Goal: Check status: Check status

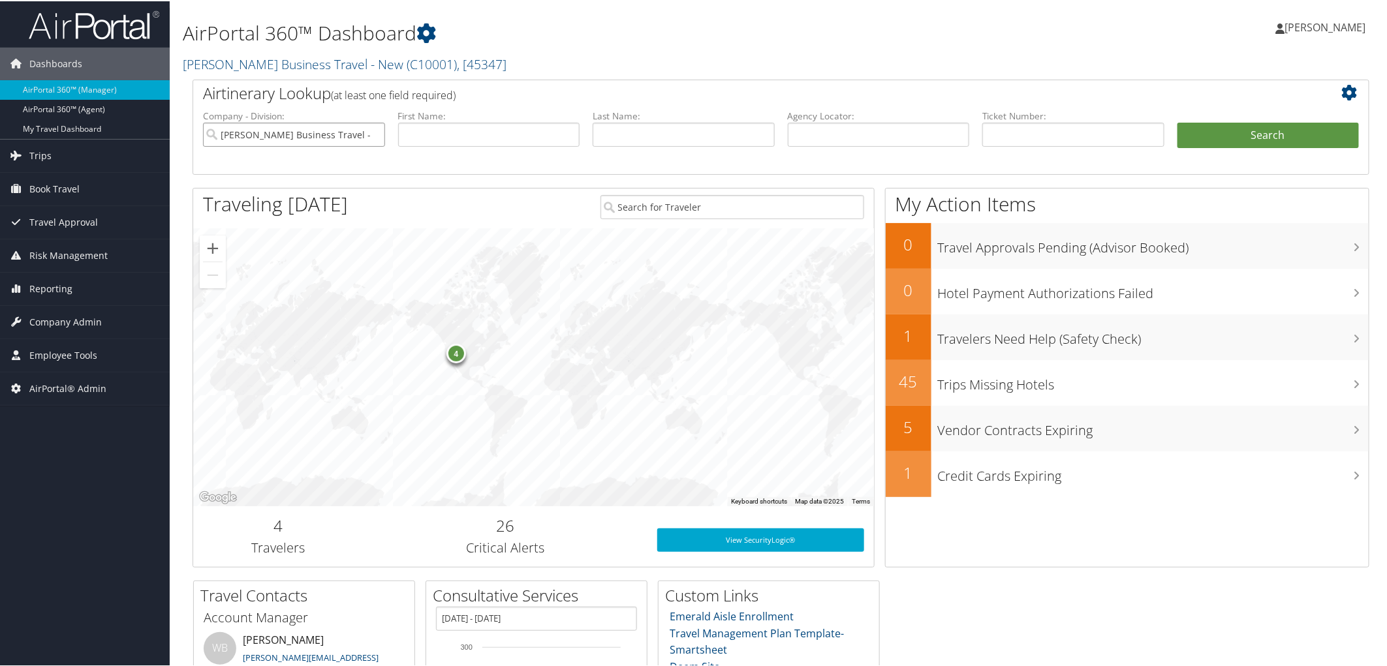
click at [373, 129] on input "Christopherson Business Travel - New" at bounding box center [294, 133] width 182 height 24
click at [1007, 126] on input "text" at bounding box center [1073, 133] width 182 height 24
paste input "0068999894430"
type input "0068999894430"
click at [1257, 131] on button "Search" at bounding box center [1268, 134] width 182 height 26
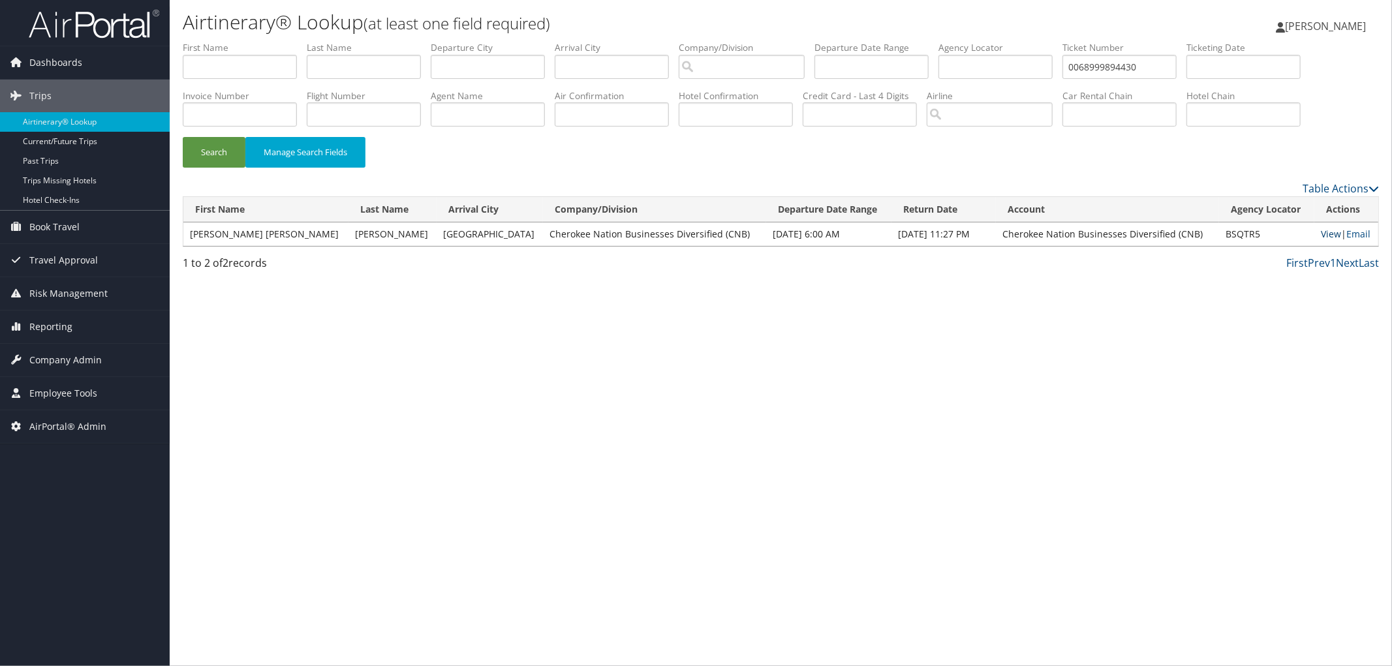
click at [1321, 233] on link "View" at bounding box center [1331, 234] width 20 height 12
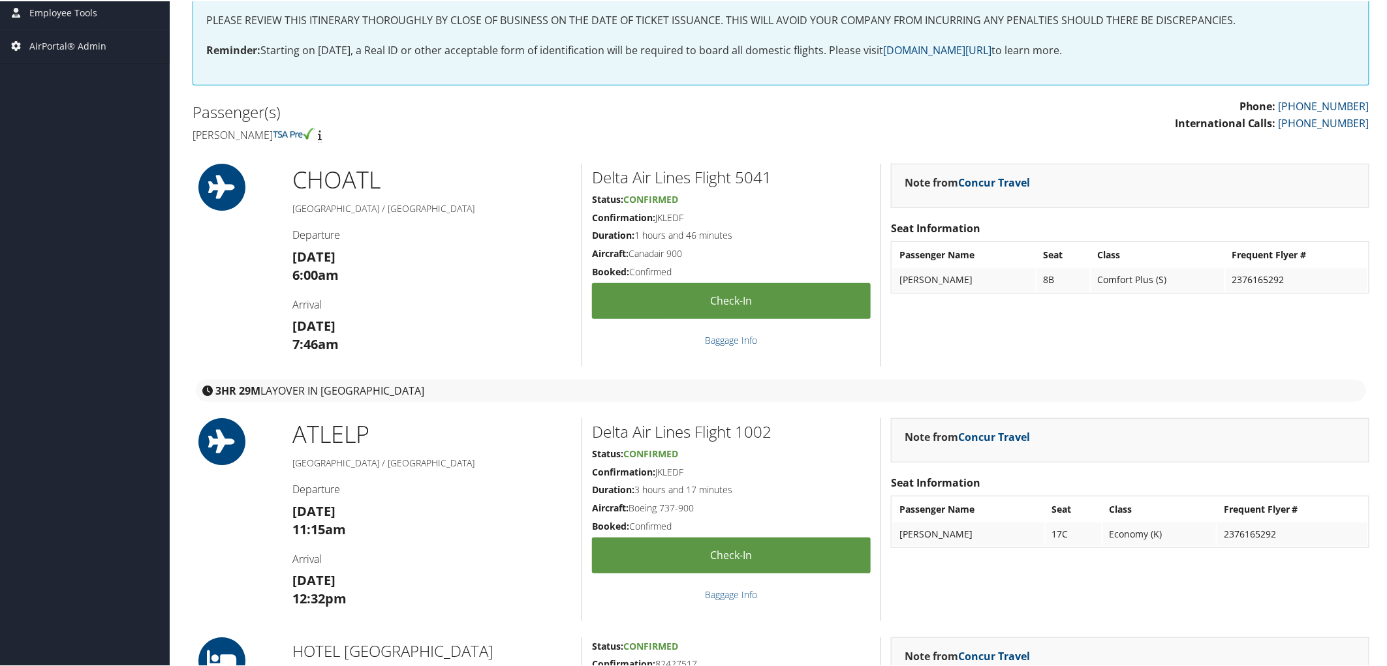
scroll to position [72, 0]
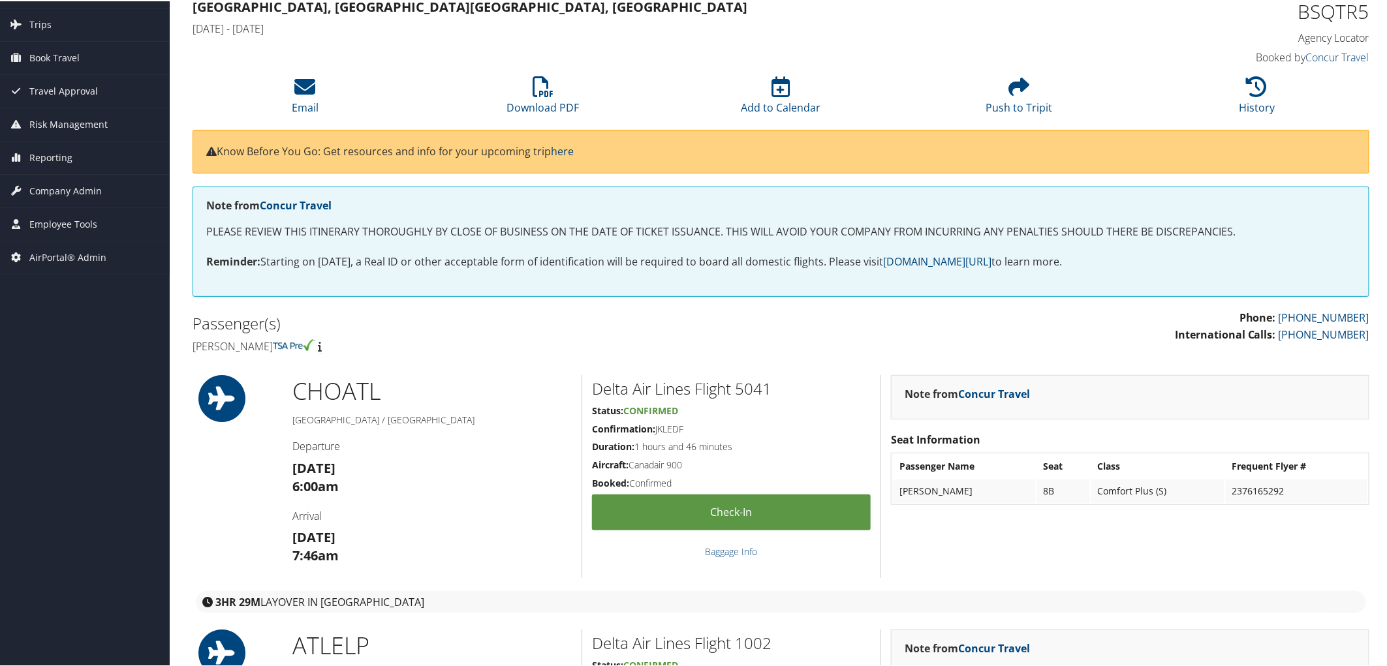
click at [1323, 16] on h1 "BSQTR5" at bounding box center [1229, 10] width 279 height 27
copy h1 "BSQTR5"
